Goal: Task Accomplishment & Management: Manage account settings

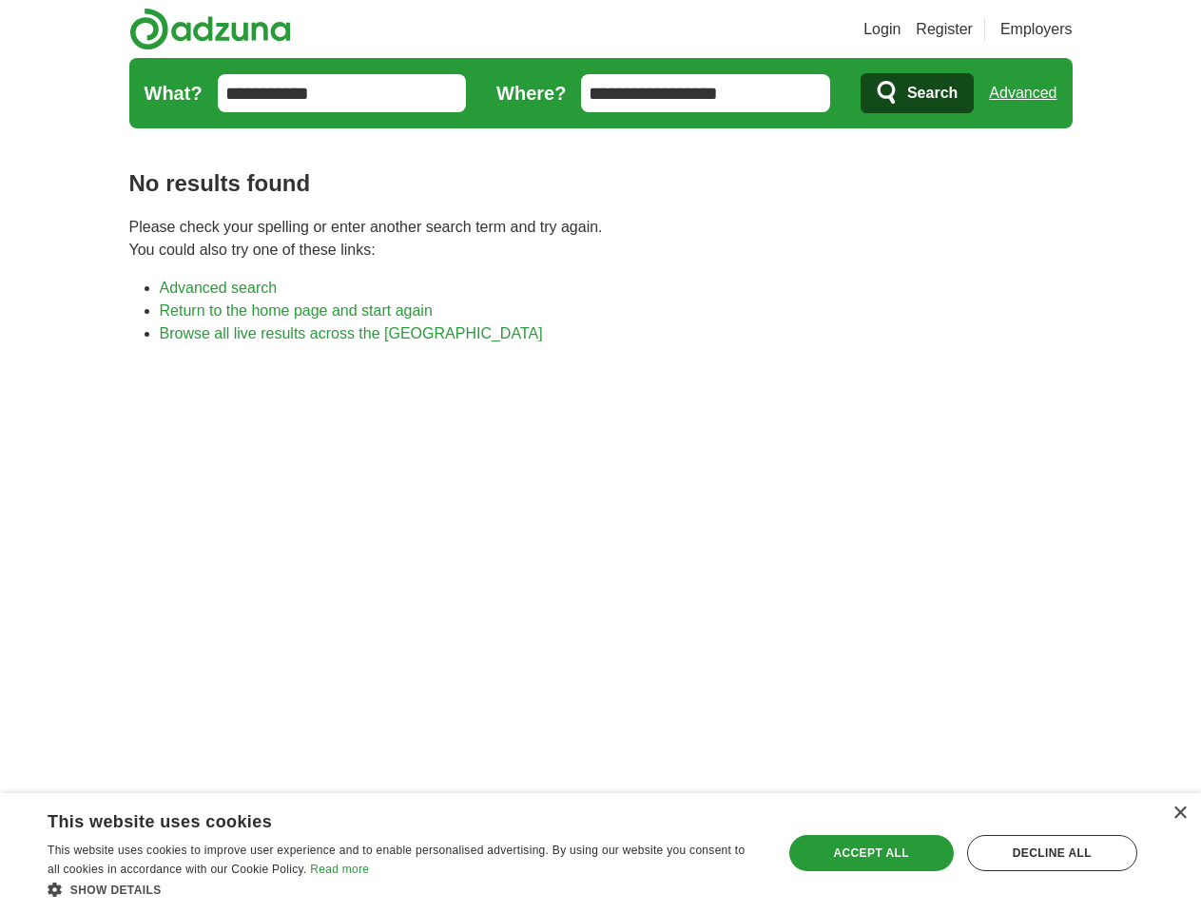
click at [900, 29] on link "Login" at bounding box center [881, 29] width 37 height 23
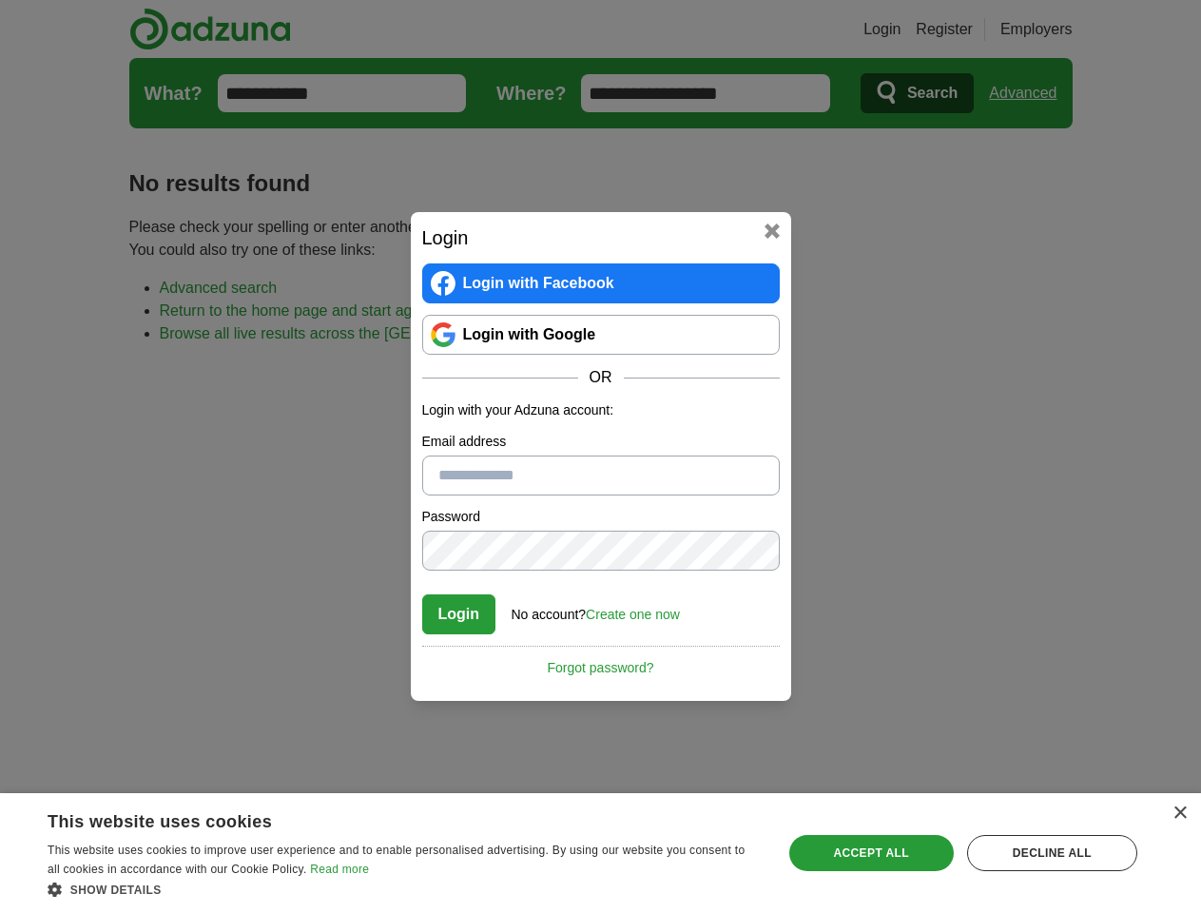
click at [1058, 29] on div "Login Login with Facebook Login with Google OR Login with your Adzuna account: …" at bounding box center [600, 456] width 1201 height 913
click at [1029, 93] on div "Login Login with Facebook Login with Google OR Login with your Adzuna account: …" at bounding box center [600, 456] width 1201 height 913
click at [1179, 813] on div "×" at bounding box center [1179, 813] width 14 height 14
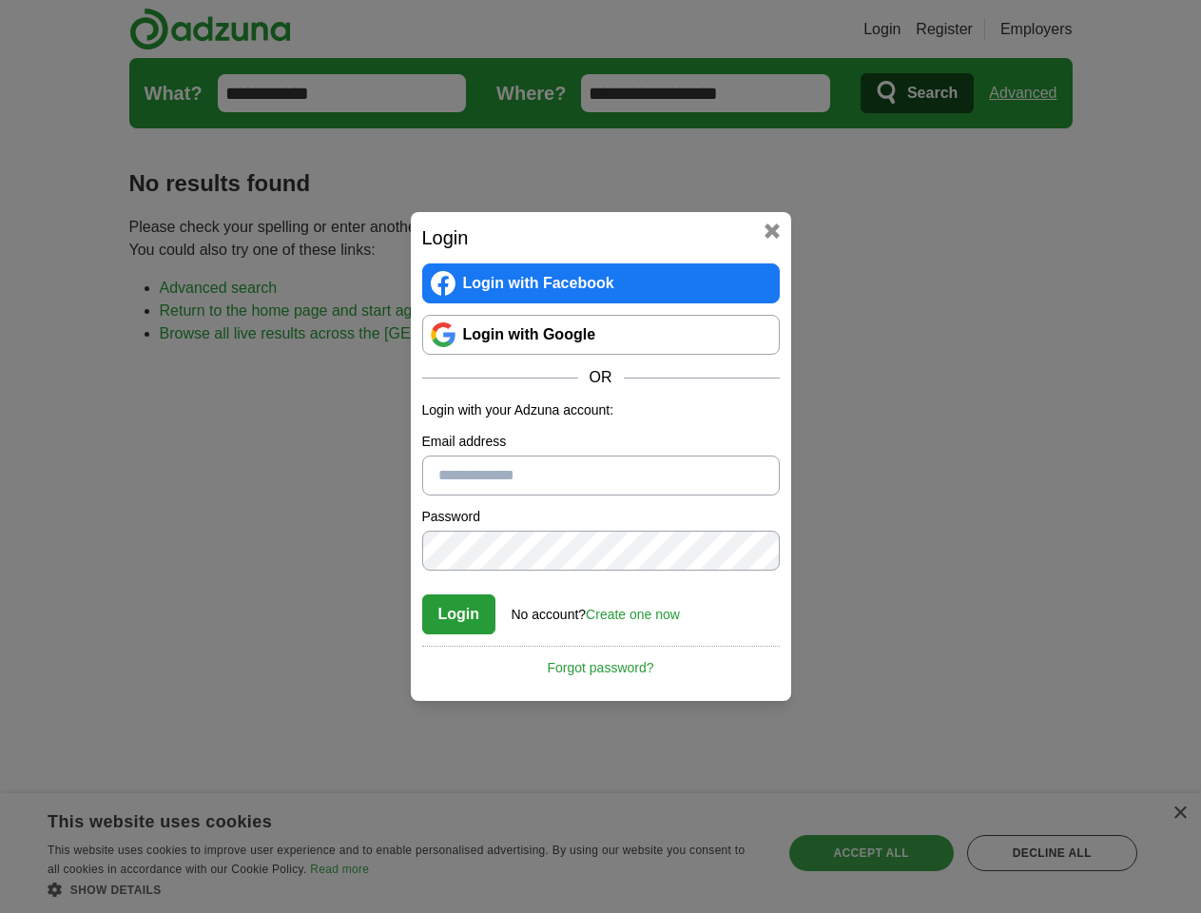
click at [403, 889] on div "Login Login with Facebook Login with Google OR Login with your Adzuna account: …" at bounding box center [600, 456] width 1201 height 913
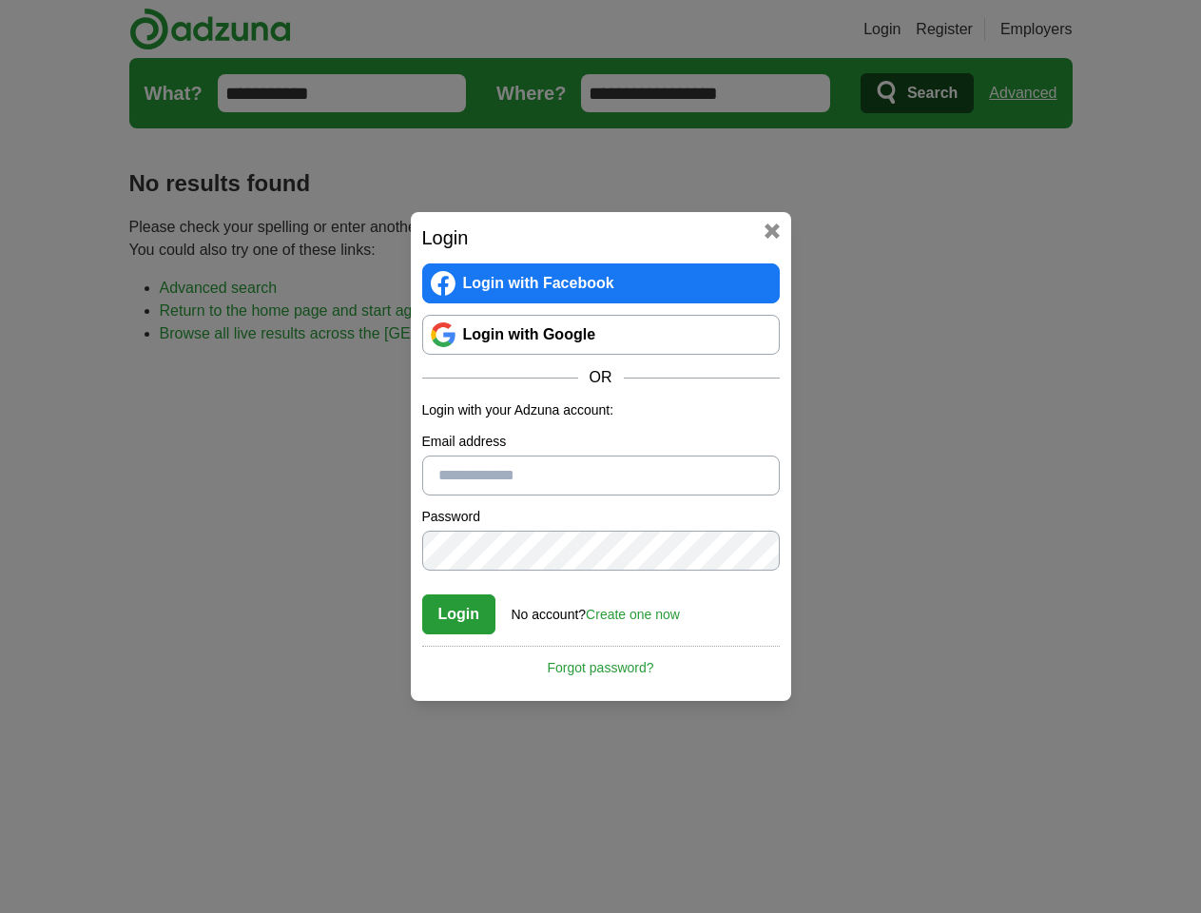
click at [871, 853] on div "Login Login with Facebook Login with Google OR Login with your Adzuna account: …" at bounding box center [600, 456] width 1201 height 913
click at [1051, 853] on div "Login Login with Facebook Login with Google OR Login with your Adzuna account: …" at bounding box center [600, 456] width 1201 height 913
click at [59, 907] on div "Login Login with Facebook Login with Google OR Login with your Adzuna account: …" at bounding box center [600, 456] width 1201 height 913
click at [257, 907] on div "Login Login with Facebook Login with Google OR Login with your Adzuna account: …" at bounding box center [600, 456] width 1201 height 913
click at [409, 907] on div "Login Login with Facebook Login with Google OR Login with your Adzuna account: …" at bounding box center [600, 456] width 1201 height 913
